Goal: Navigation & Orientation: Find specific page/section

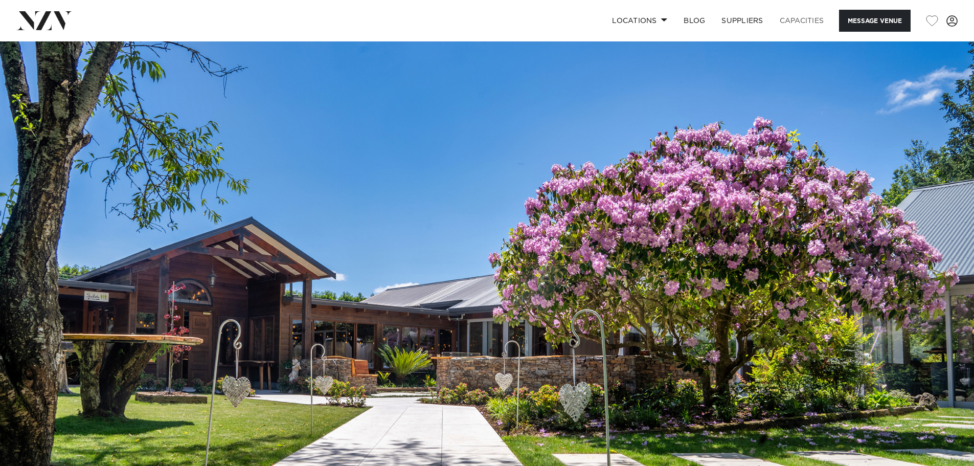
click at [802, 22] on link "Capacities" at bounding box center [801, 21] width 61 height 22
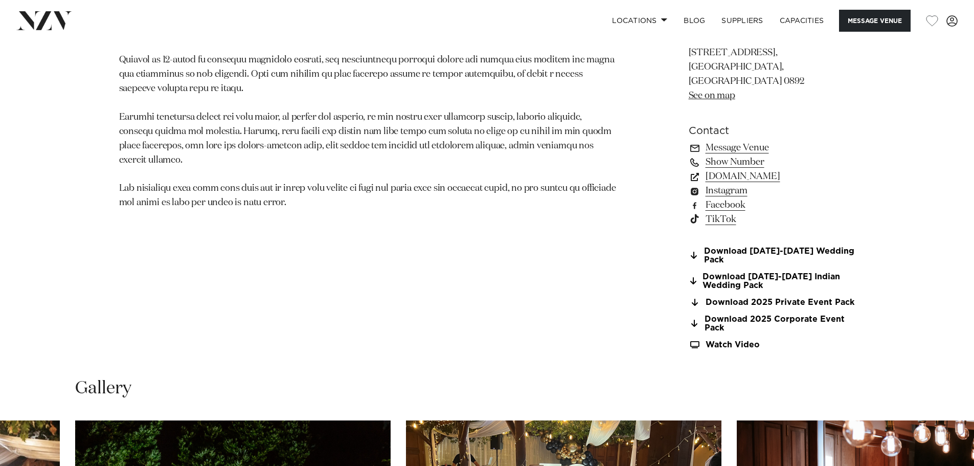
scroll to position [1124, 0]
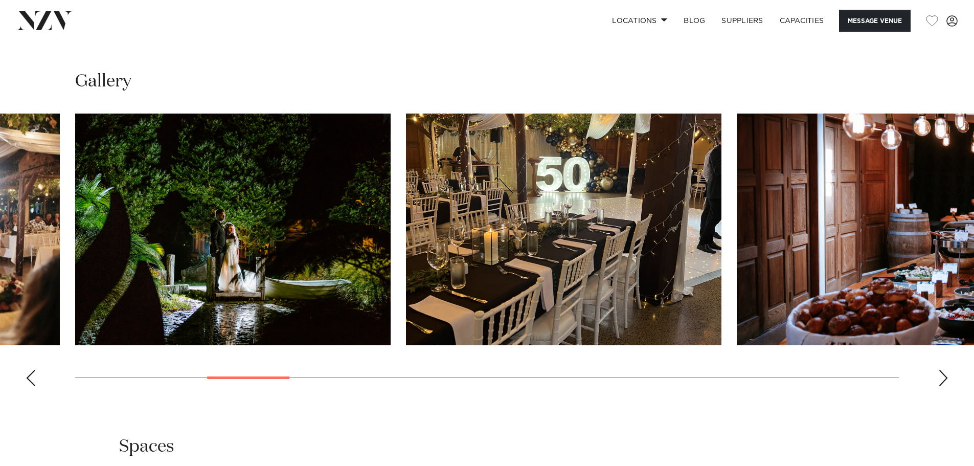
click at [939, 369] on div "Next slide" at bounding box center [943, 377] width 10 height 16
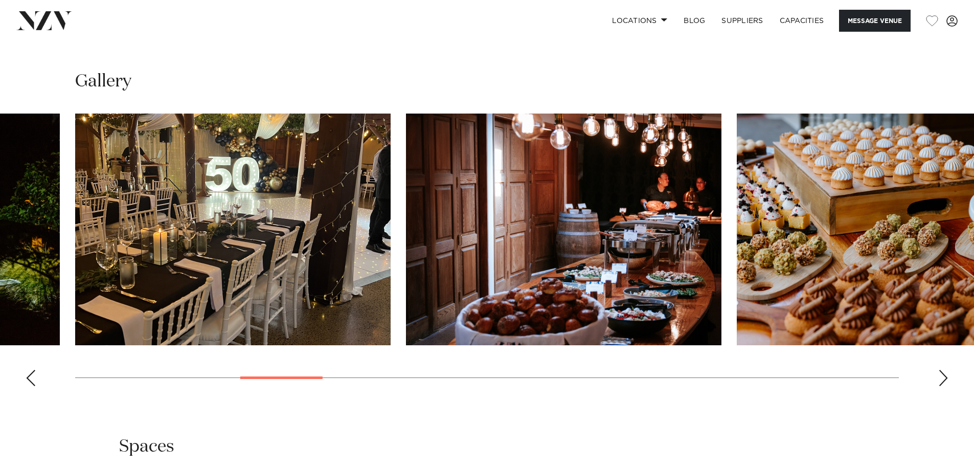
click at [939, 369] on div "Next slide" at bounding box center [943, 377] width 10 height 16
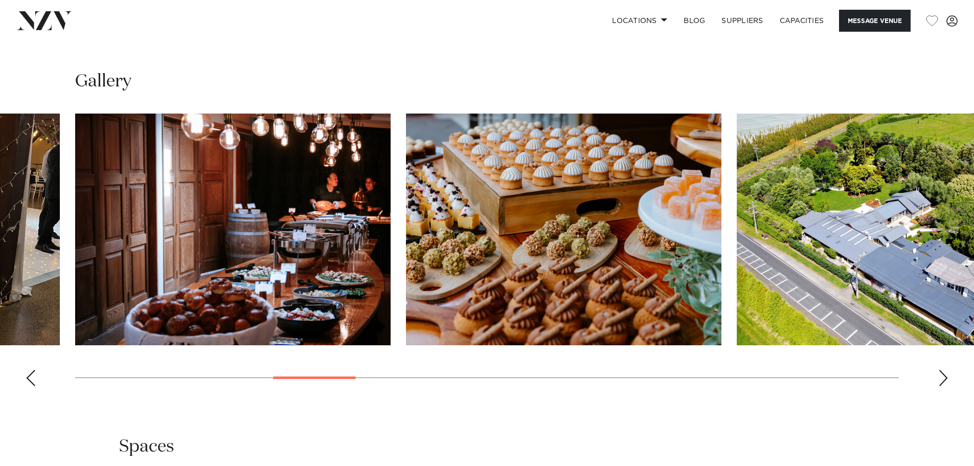
click at [939, 369] on div "Next slide" at bounding box center [943, 377] width 10 height 16
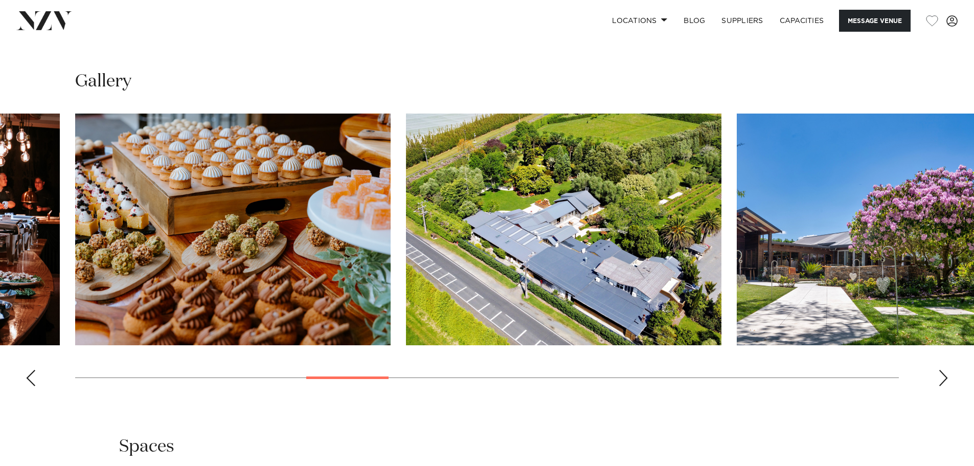
click at [939, 369] on div "Next slide" at bounding box center [943, 377] width 10 height 16
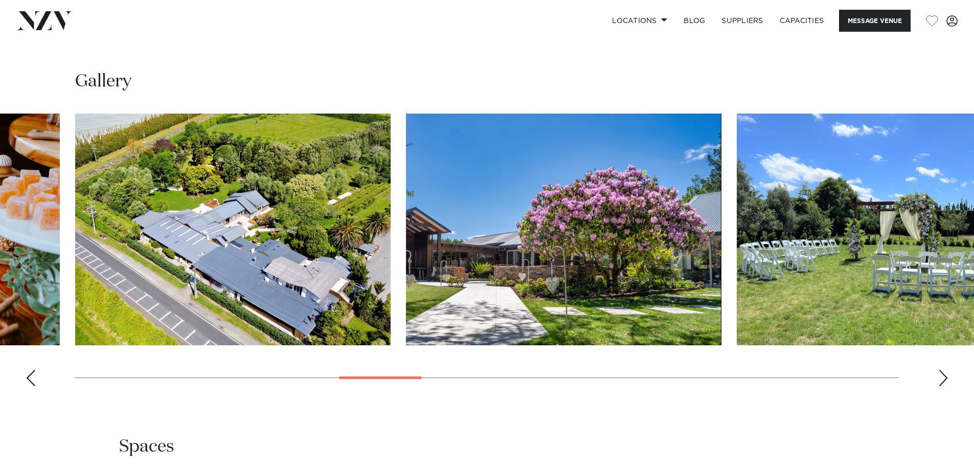
click at [939, 369] on div "Next slide" at bounding box center [943, 377] width 10 height 16
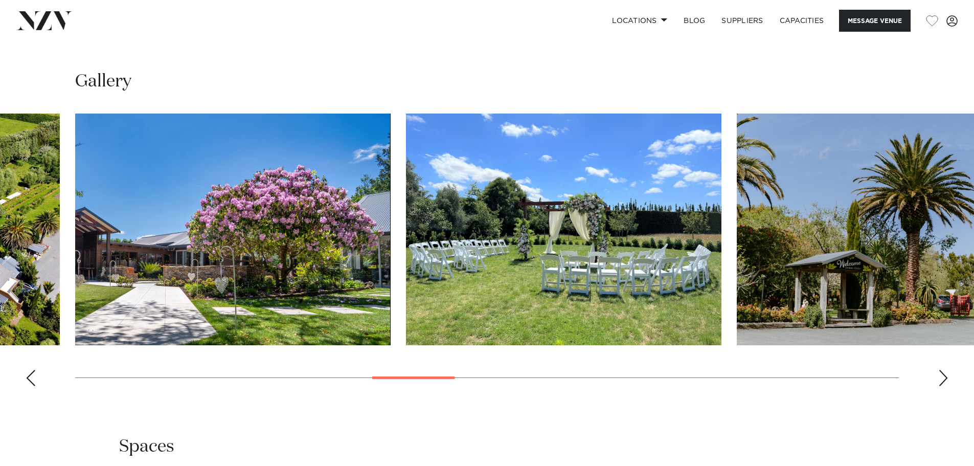
click at [941, 369] on div "Next slide" at bounding box center [943, 377] width 10 height 16
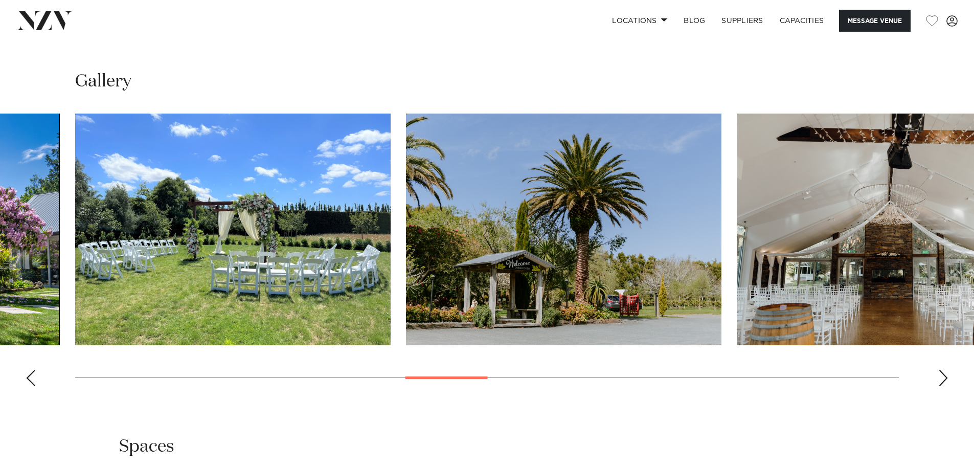
click at [942, 369] on div "Next slide" at bounding box center [943, 377] width 10 height 16
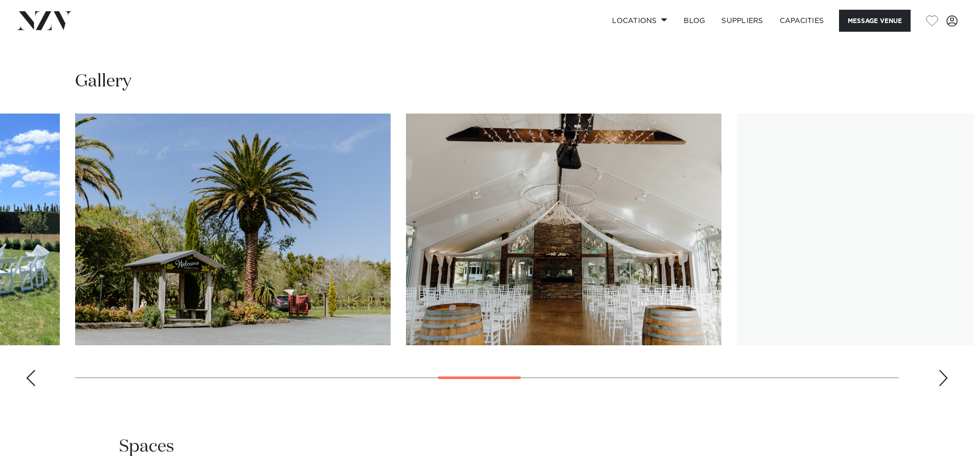
click at [942, 369] on div "Next slide" at bounding box center [943, 377] width 10 height 16
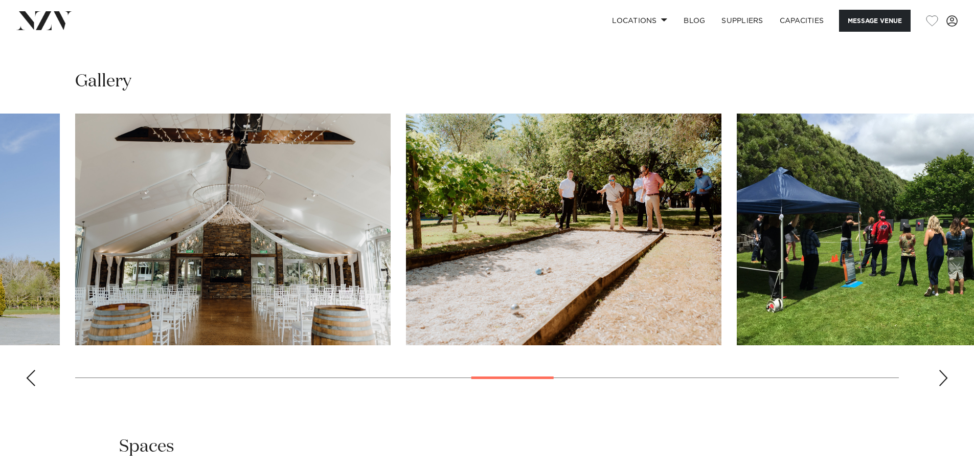
click at [945, 369] on div "Next slide" at bounding box center [943, 377] width 10 height 16
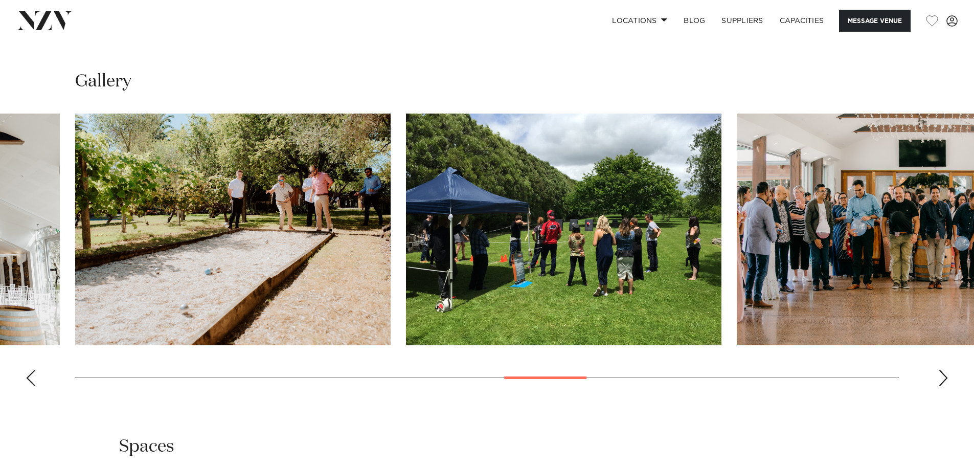
click at [945, 369] on div "Next slide" at bounding box center [943, 377] width 10 height 16
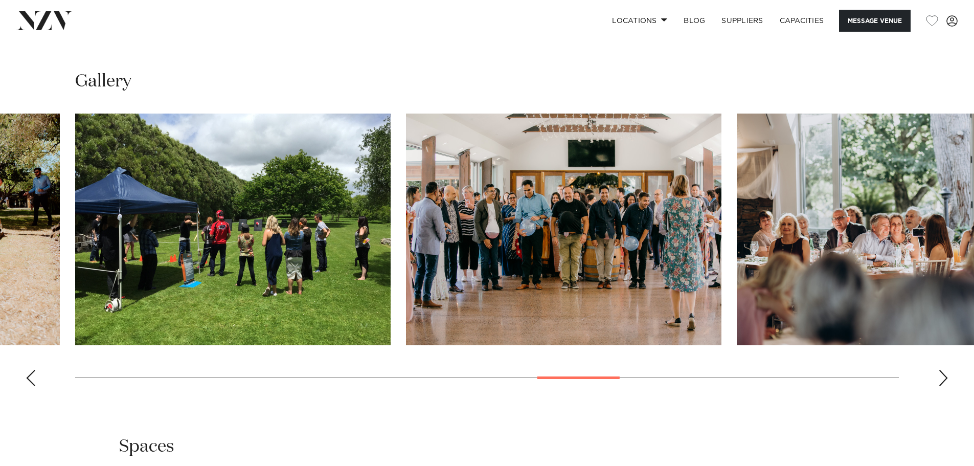
click at [945, 369] on div "Next slide" at bounding box center [943, 377] width 10 height 16
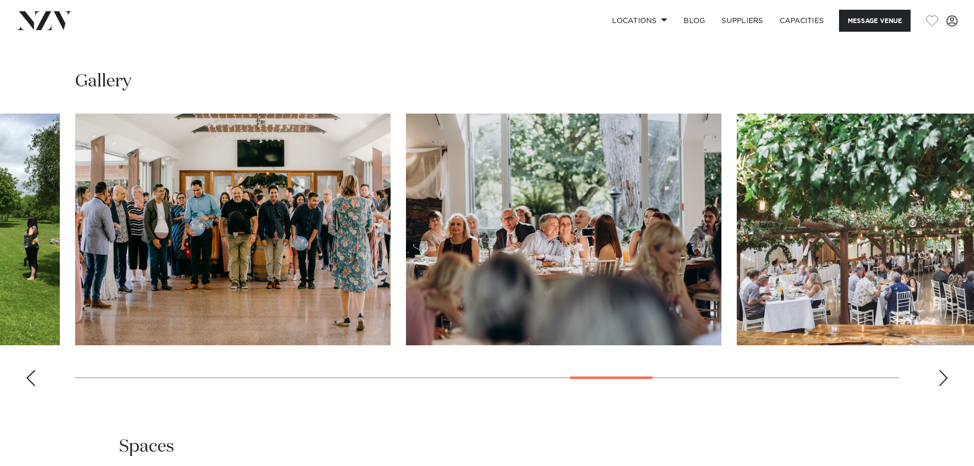
click at [946, 369] on div "Next slide" at bounding box center [943, 377] width 10 height 16
